Goal: Transaction & Acquisition: Obtain resource

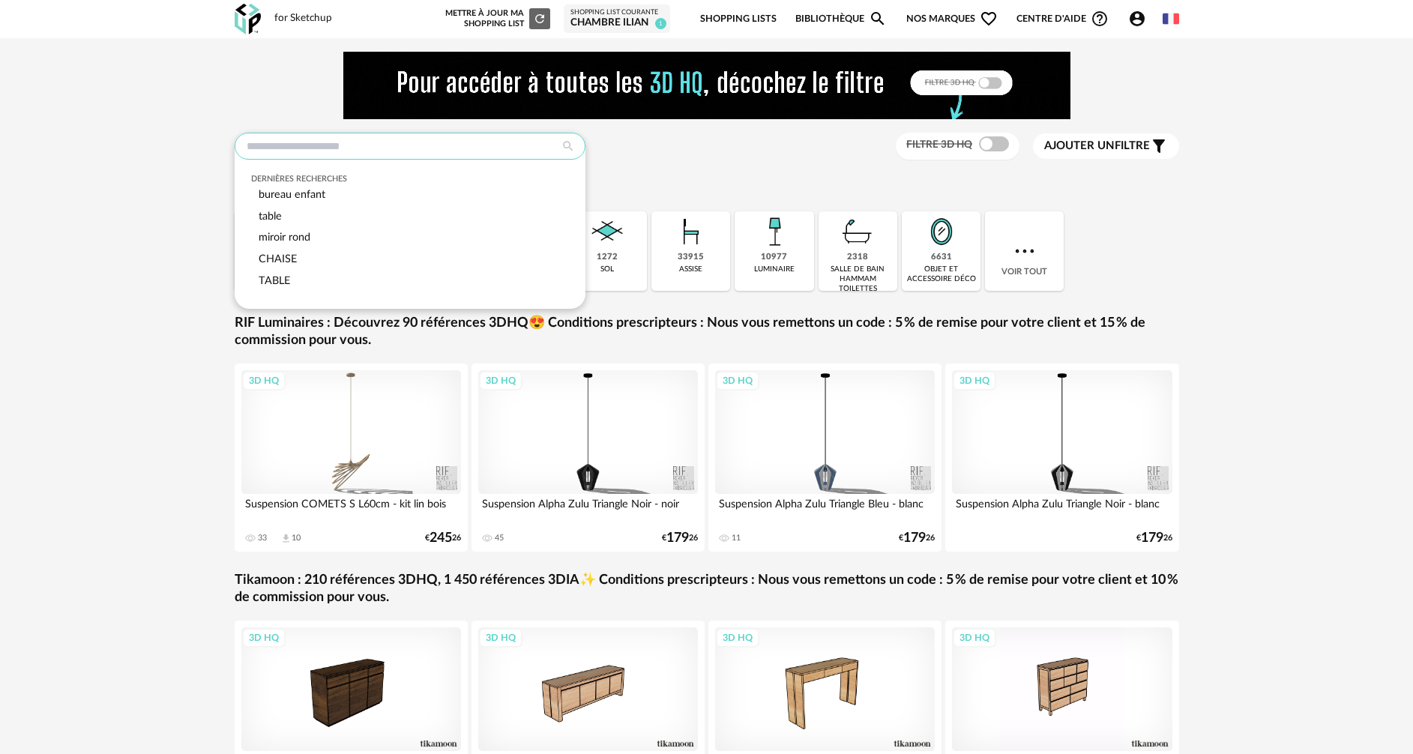
click at [314, 148] on input "text" at bounding box center [410, 146] width 351 height 27
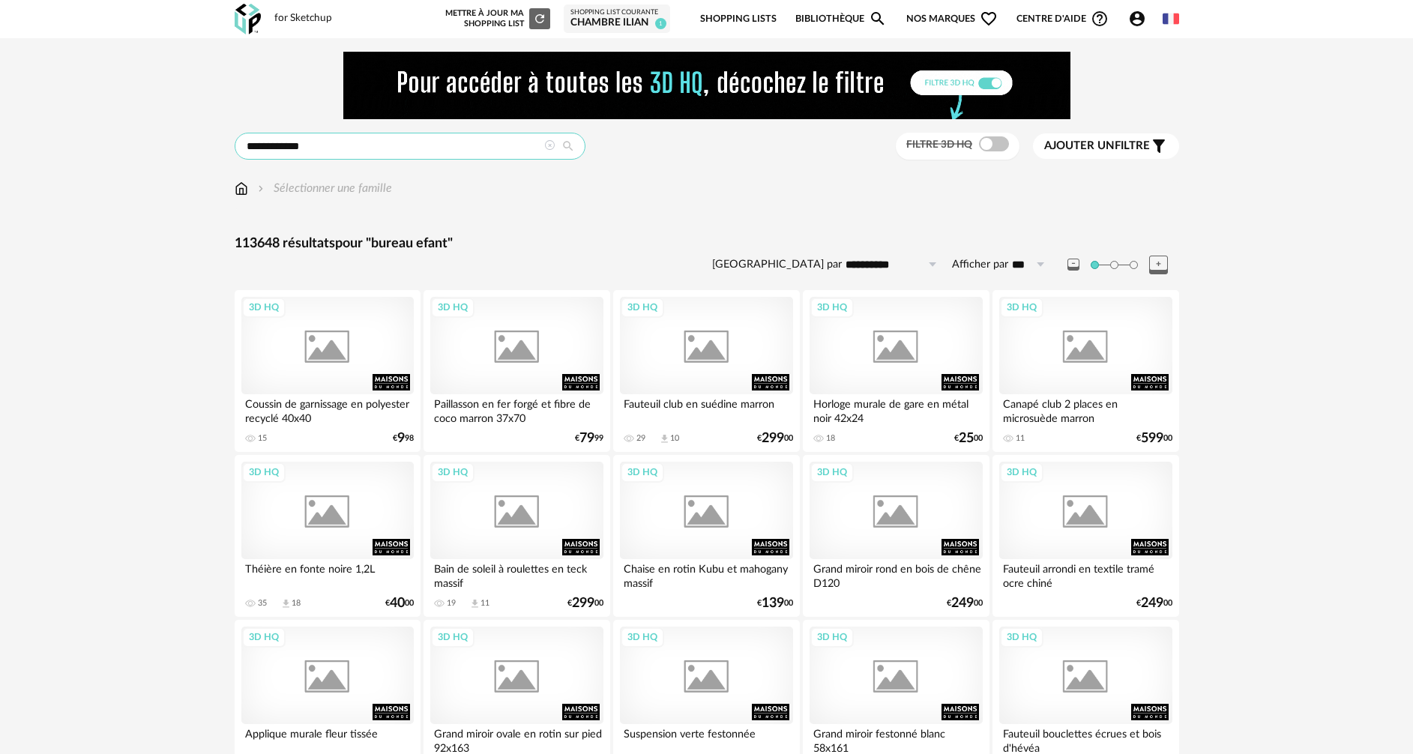
type input "**********"
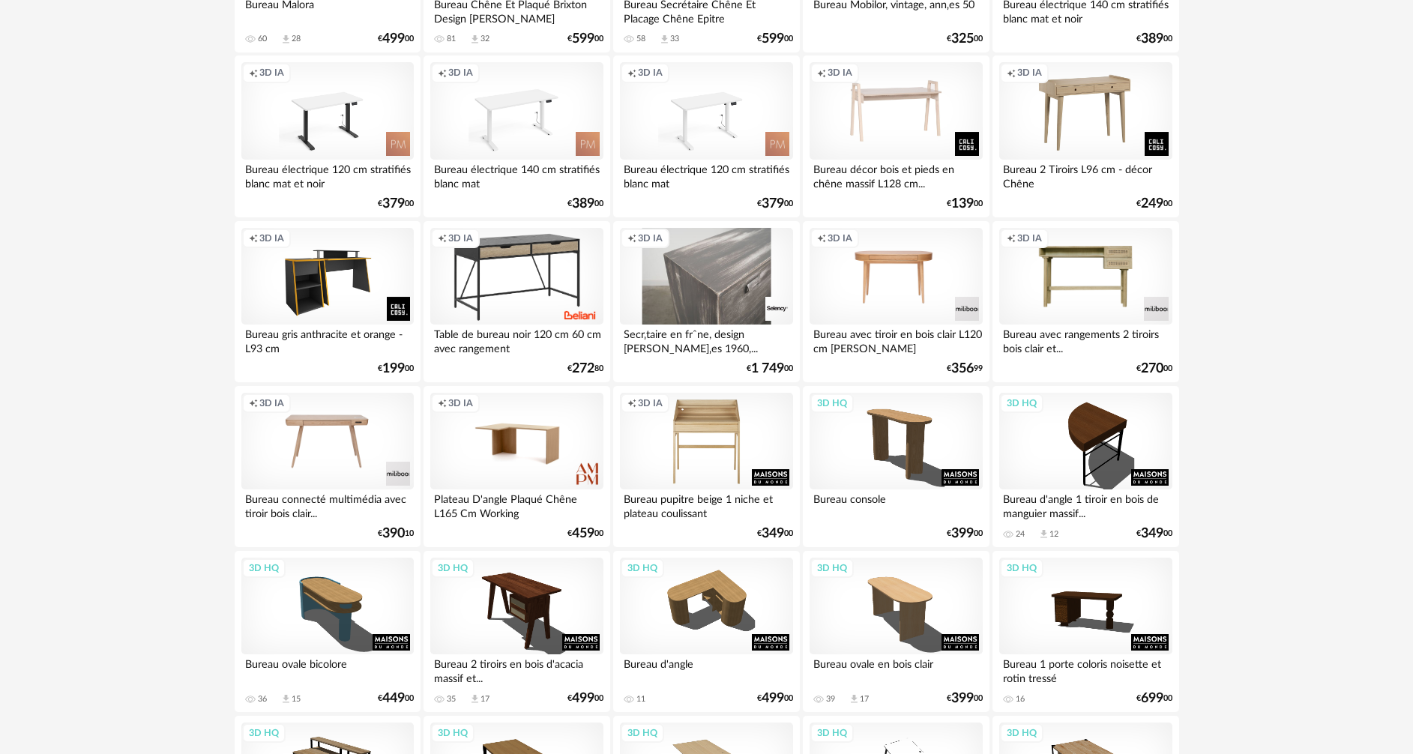
scroll to position [600, 0]
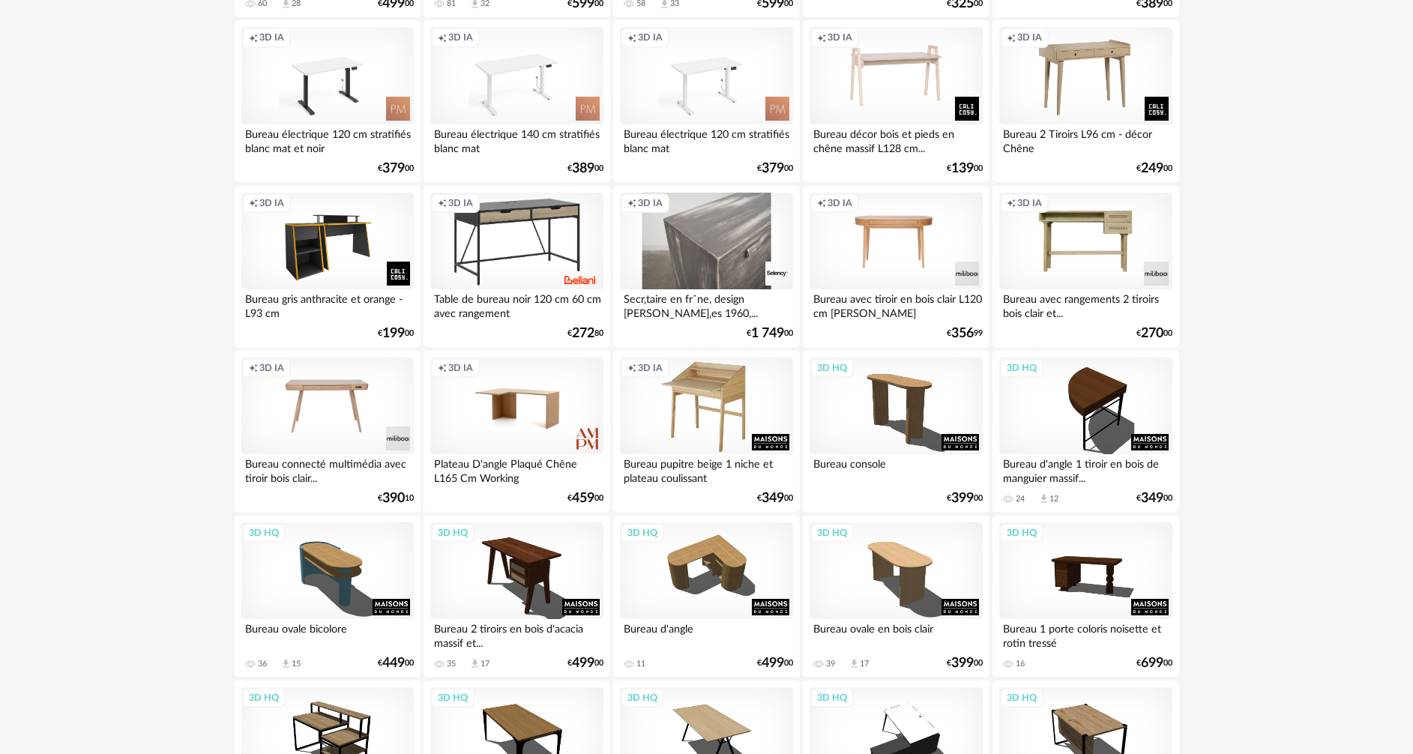
click at [691, 377] on div "Creation icon 3D IA" at bounding box center [706, 406] width 172 height 97
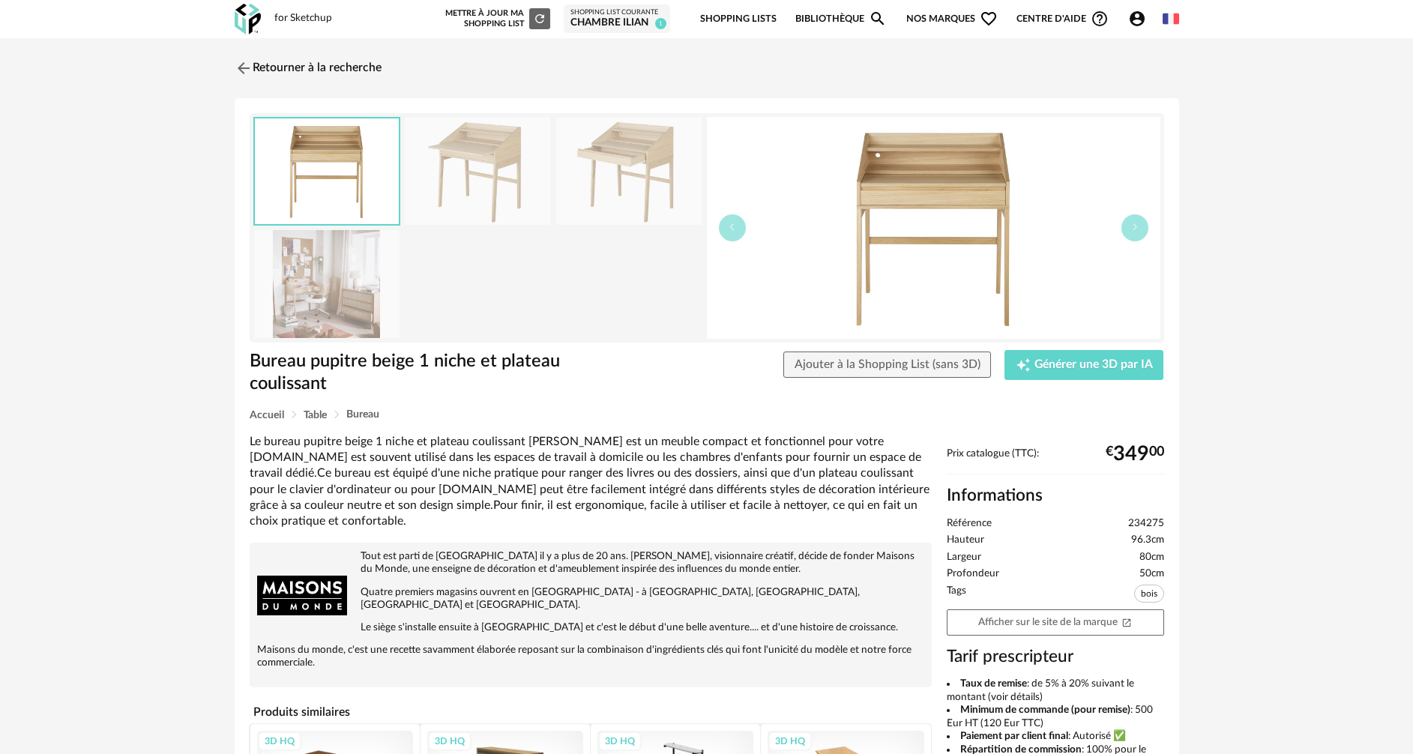
click at [347, 310] on img at bounding box center [326, 283] width 145 height 107
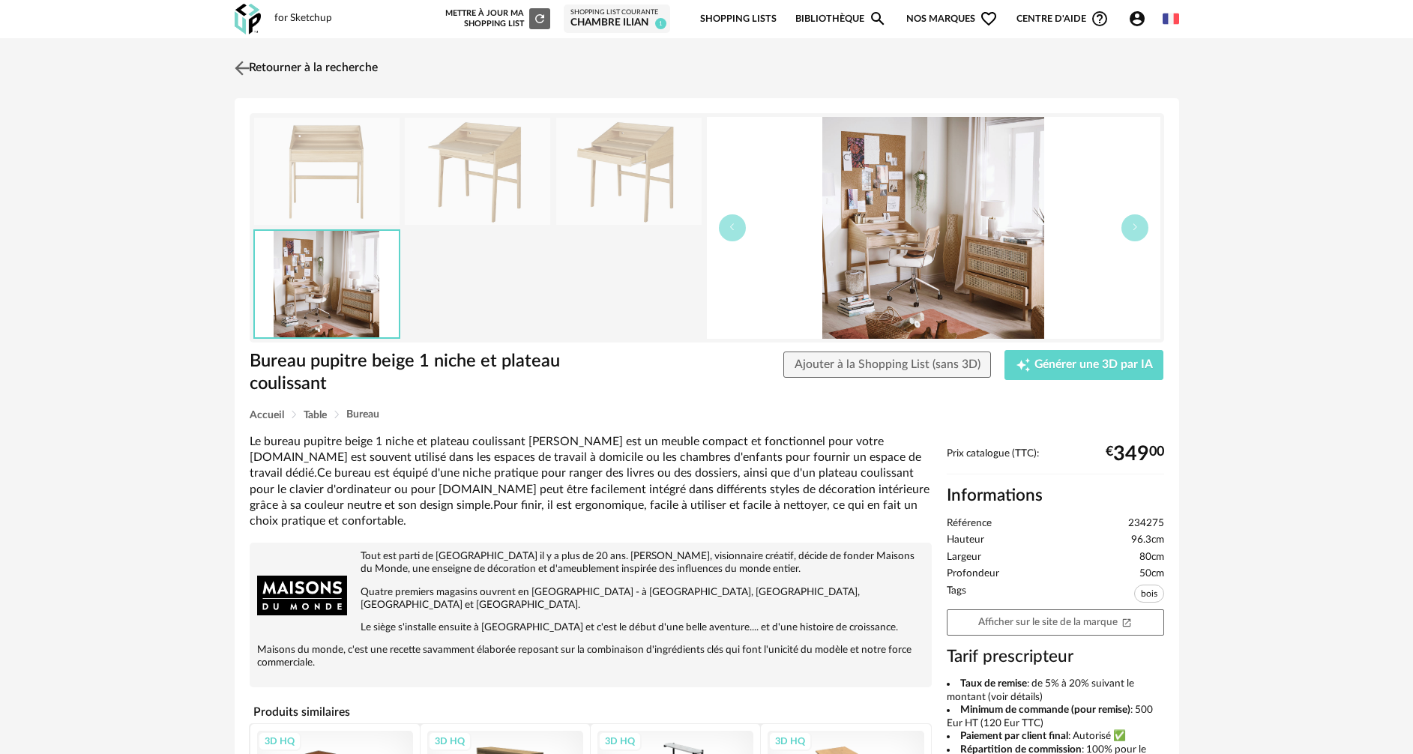
click at [262, 70] on link "Retourner à la recherche" at bounding box center [304, 68] width 147 height 33
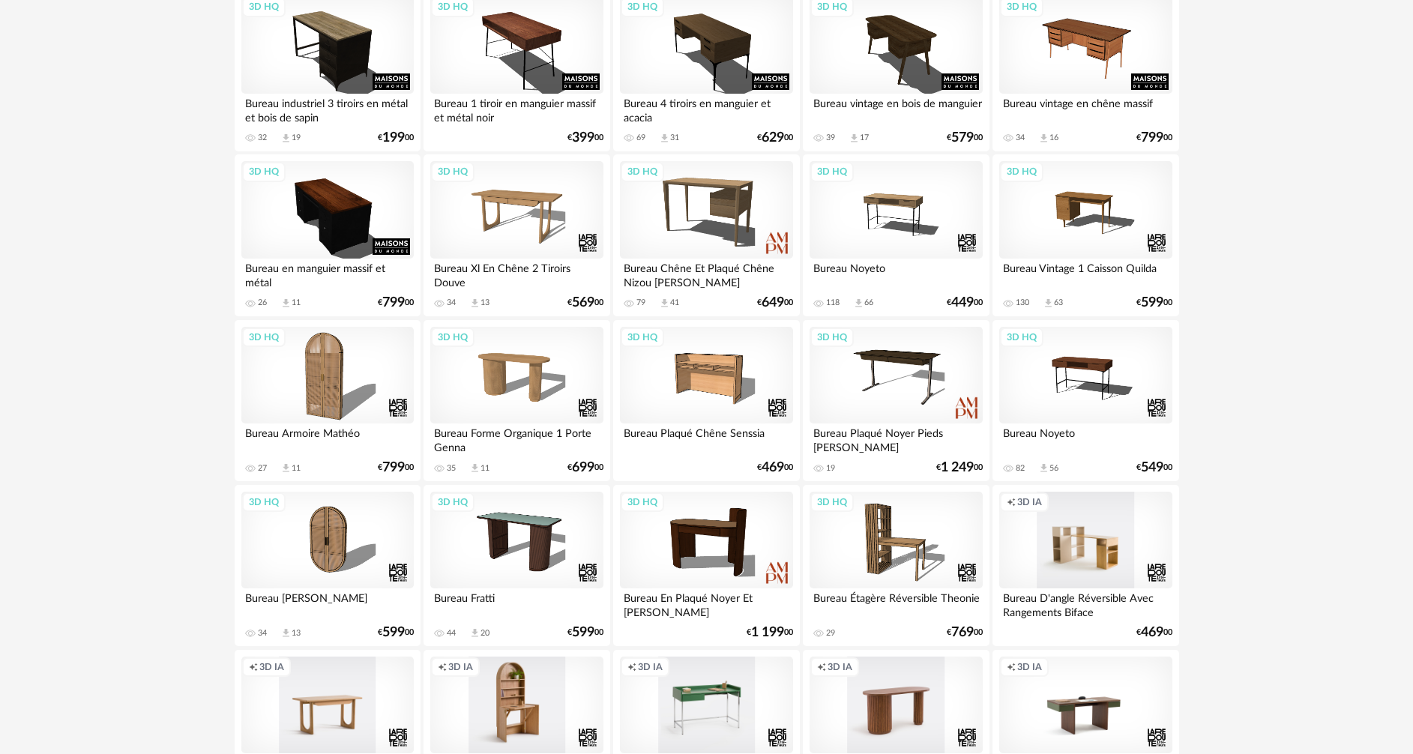
scroll to position [2174, 0]
